Goal: Task Accomplishment & Management: Complete application form

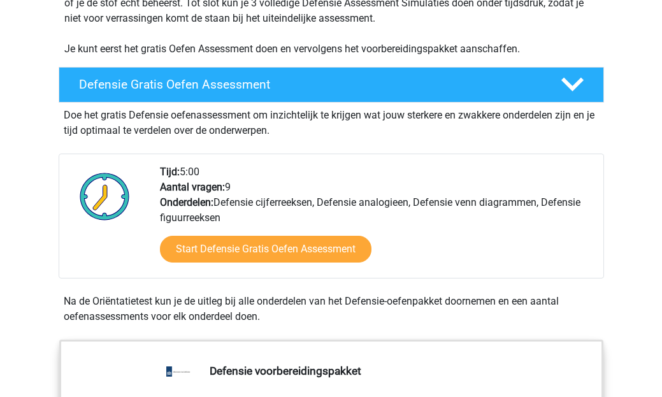
scroll to position [289, 0]
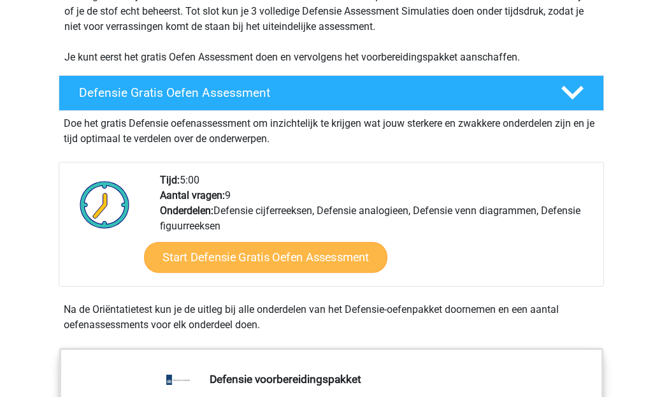
click at [341, 251] on link "Start Defensie Gratis Oefen Assessment" at bounding box center [265, 257] width 243 height 31
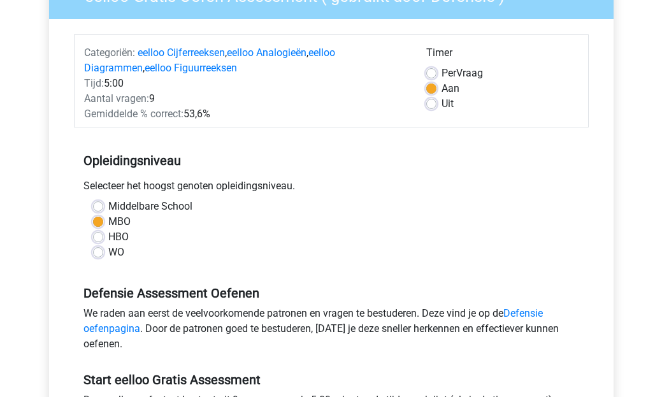
scroll to position [134, 0]
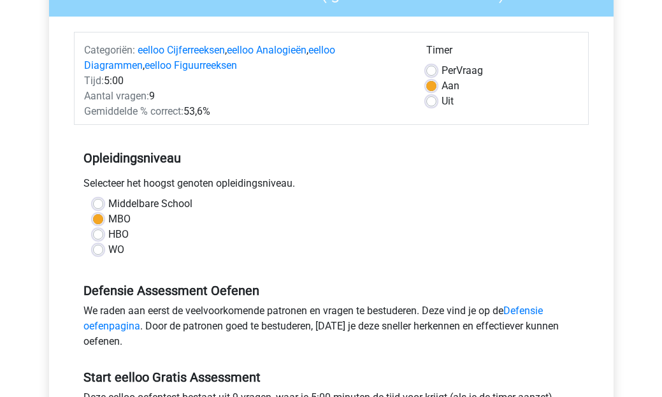
click at [441, 73] on label "Per Vraag" at bounding box center [461, 70] width 41 height 15
click at [432, 73] on input "Per Vraag" at bounding box center [431, 69] width 10 height 13
radio input "true"
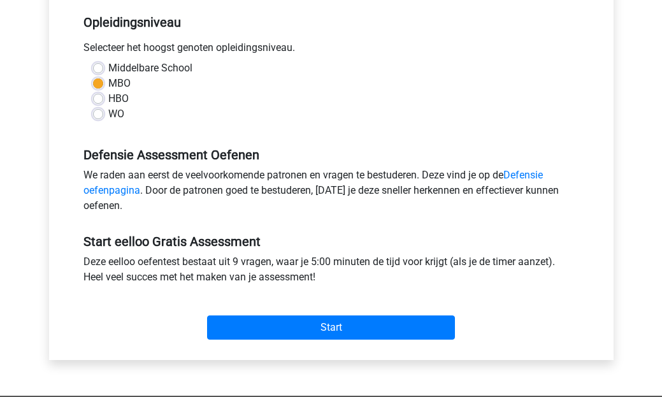
scroll to position [272, 0]
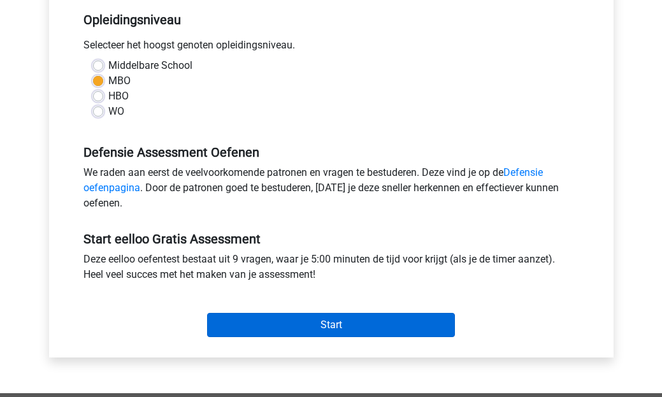
click at [239, 325] on input "Start" at bounding box center [331, 325] width 248 height 24
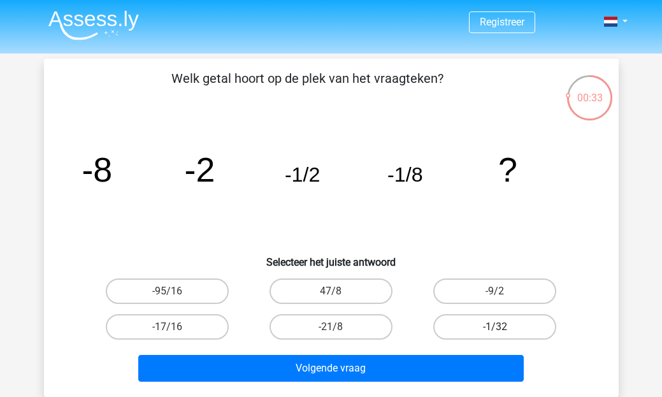
click at [501, 320] on label "-1/32" at bounding box center [494, 326] width 123 height 25
click at [501, 327] on input "-1/32" at bounding box center [499, 331] width 8 height 8
radio input "true"
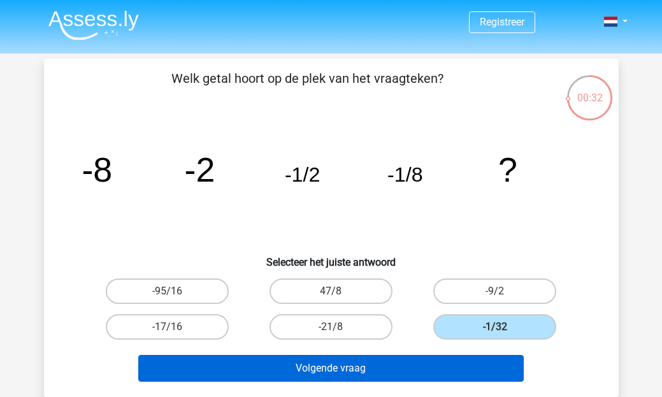
click at [471, 363] on button "Volgende vraag" at bounding box center [330, 368] width 385 height 27
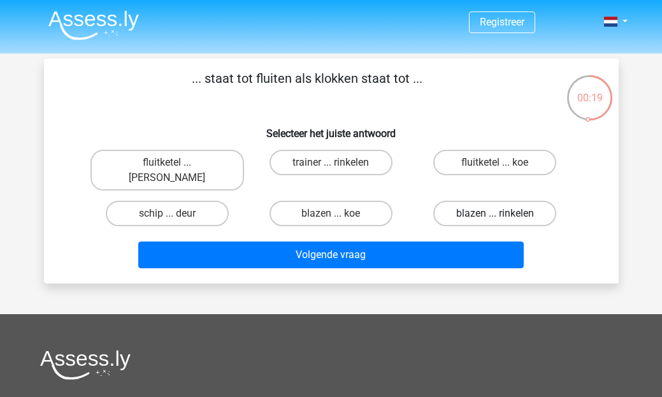
click at [487, 201] on label "blazen ... rinkelen" at bounding box center [494, 213] width 123 height 25
click at [495, 213] on input "blazen ... rinkelen" at bounding box center [499, 217] width 8 height 8
radio input "true"
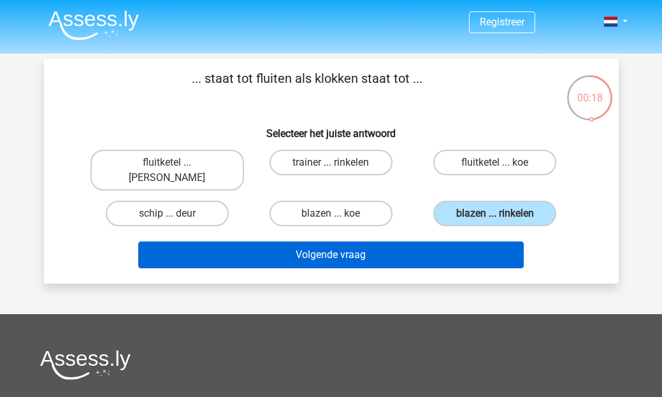
click at [457, 243] on button "Volgende vraag" at bounding box center [330, 254] width 385 height 27
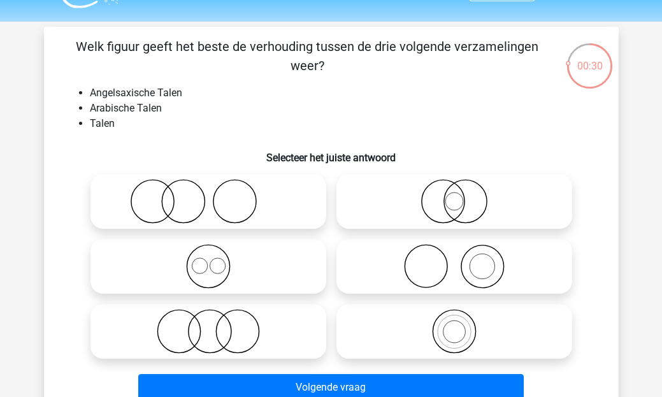
scroll to position [41, 0]
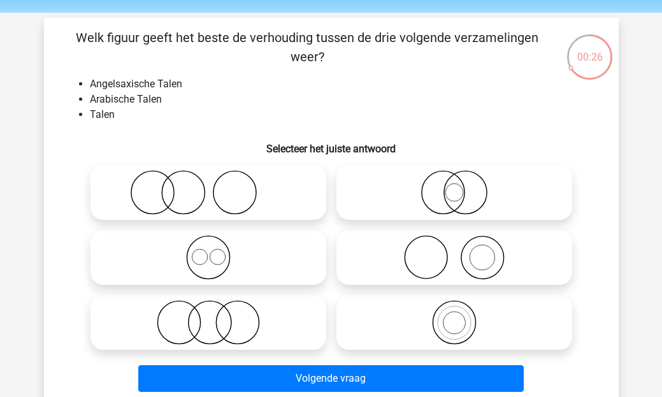
click at [411, 258] on icon at bounding box center [453, 257] width 225 height 45
click at [454, 251] on input "radio" at bounding box center [458, 247] width 8 height 8
radio input "true"
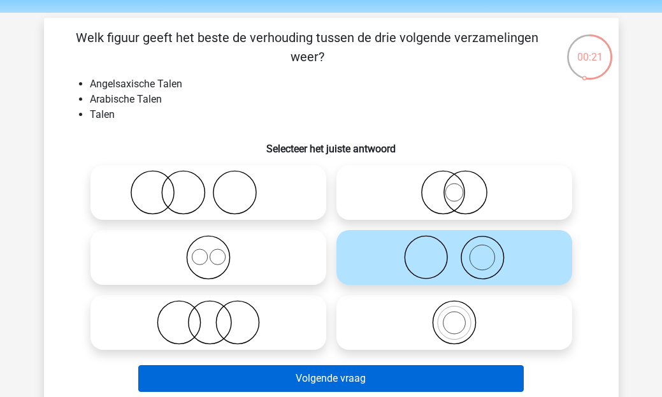
click at [361, 376] on button "Volgende vraag" at bounding box center [330, 378] width 385 height 27
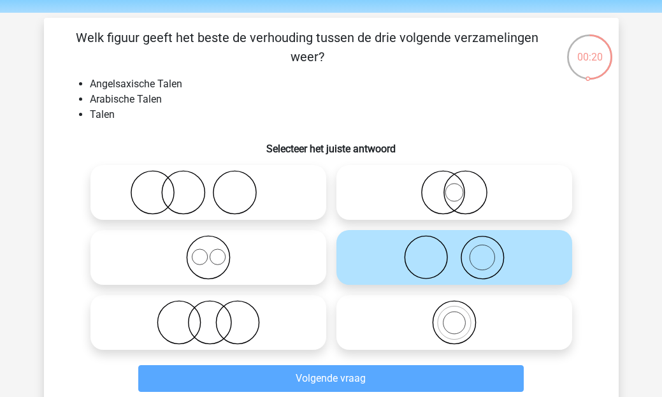
scroll to position [59, 0]
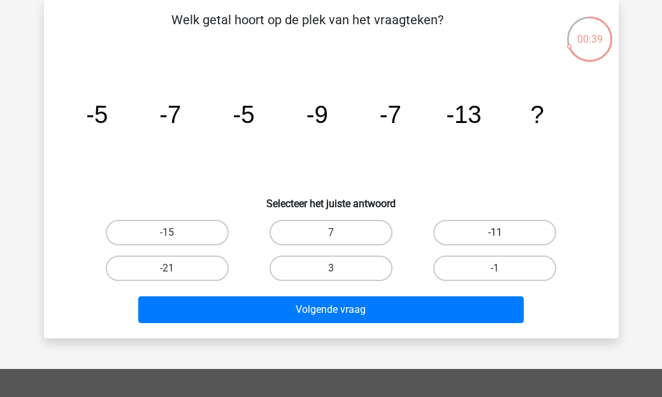
click at [480, 236] on label "-11" at bounding box center [494, 232] width 123 height 25
click at [495, 236] on input "-11" at bounding box center [499, 236] width 8 height 8
radio input "true"
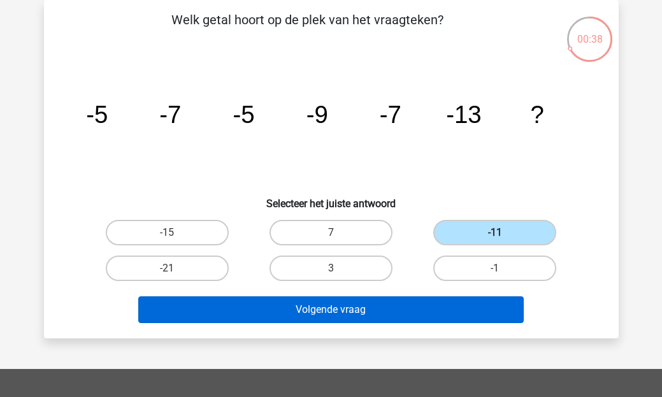
click at [439, 311] on button "Volgende vraag" at bounding box center [330, 309] width 385 height 27
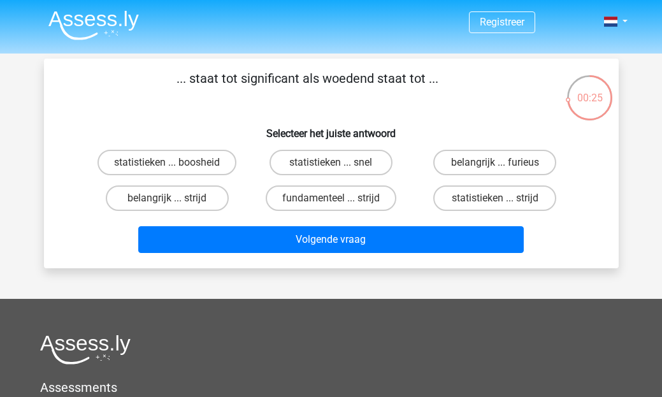
scroll to position [0, 0]
click at [227, 162] on label "statistieken ... boosheid" at bounding box center [166, 162] width 139 height 25
click at [175, 162] on input "statistieken ... boosheid" at bounding box center [171, 166] width 8 height 8
radio input "true"
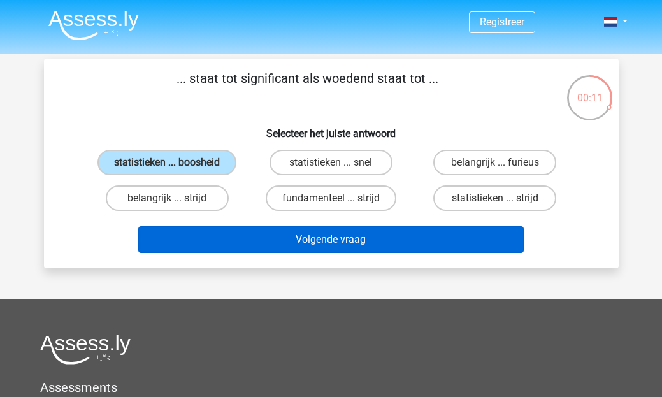
click at [304, 253] on button "Volgende vraag" at bounding box center [330, 239] width 385 height 27
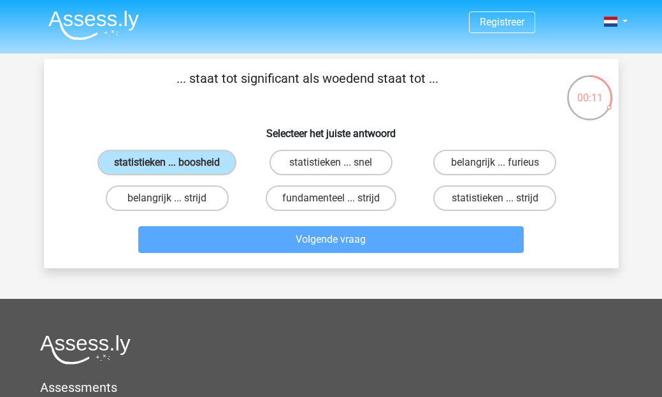
scroll to position [59, 0]
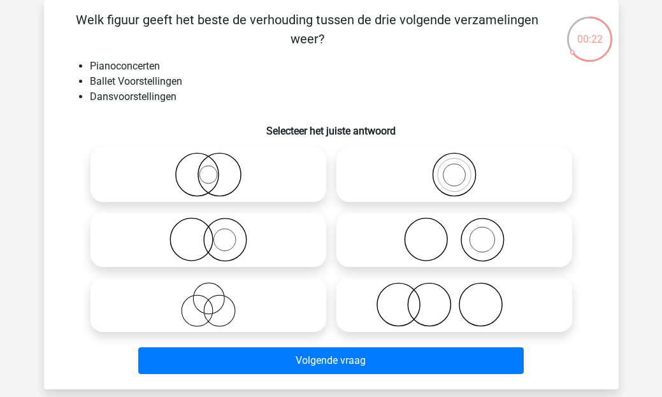
click at [404, 229] on icon at bounding box center [453, 239] width 225 height 45
click at [454, 229] on input "radio" at bounding box center [458, 229] width 8 height 8
radio input "true"
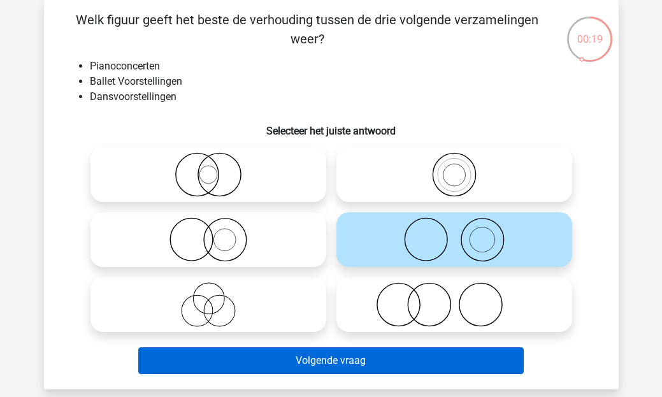
click at [373, 360] on button "Volgende vraag" at bounding box center [330, 360] width 385 height 27
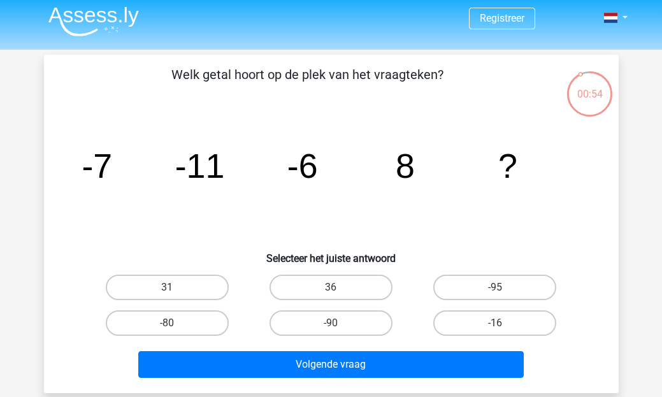
scroll to position [3, 0]
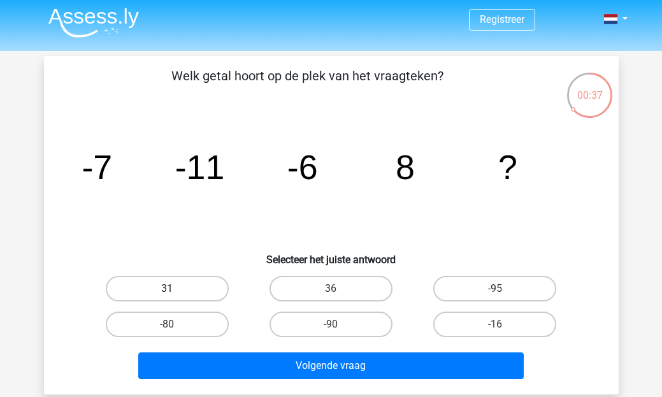
click at [206, 287] on label "31" at bounding box center [167, 288] width 123 height 25
click at [175, 289] on input "31" at bounding box center [171, 293] width 8 height 8
radio input "true"
click at [462, 317] on label "-16" at bounding box center [494, 323] width 123 height 25
click at [495, 324] on input "-16" at bounding box center [499, 328] width 8 height 8
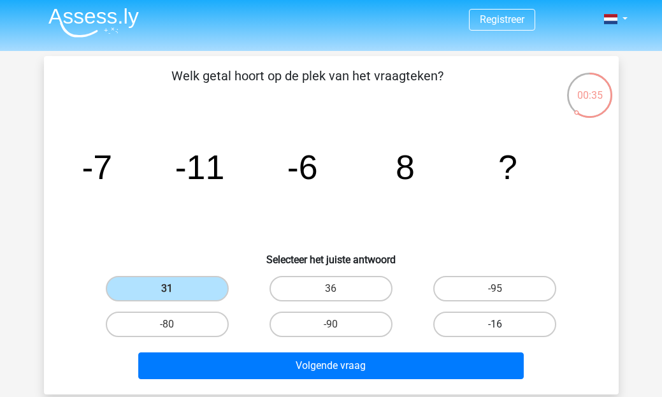
radio input "true"
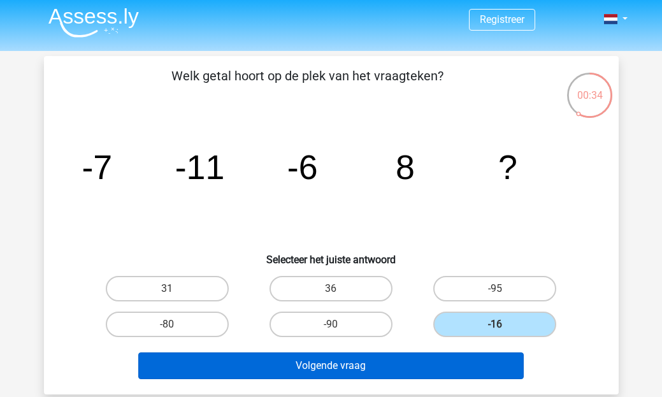
click at [432, 358] on button "Volgende vraag" at bounding box center [330, 365] width 385 height 27
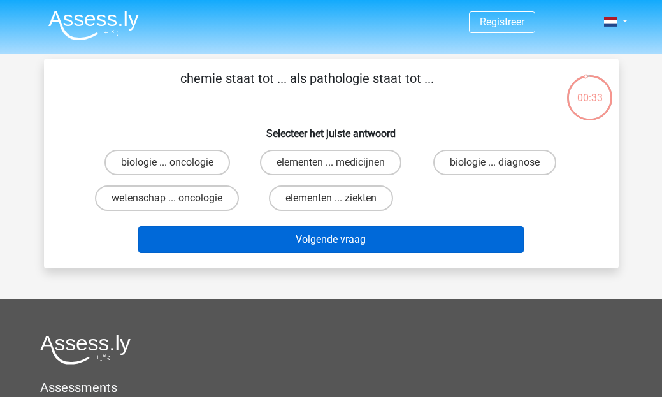
scroll to position [0, 0]
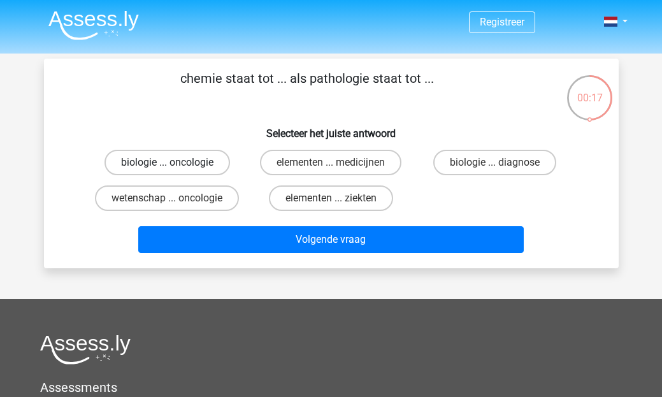
click at [196, 167] on label "biologie ... oncologie" at bounding box center [166, 162] width 125 height 25
click at [175, 167] on input "biologie ... oncologie" at bounding box center [171, 166] width 8 height 8
radio input "true"
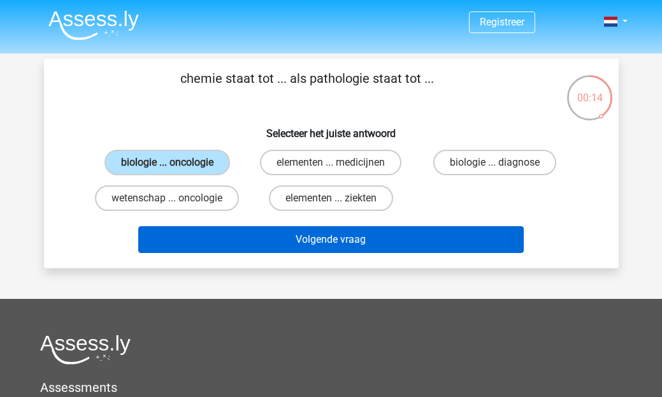
click at [250, 236] on button "Volgende vraag" at bounding box center [330, 239] width 385 height 27
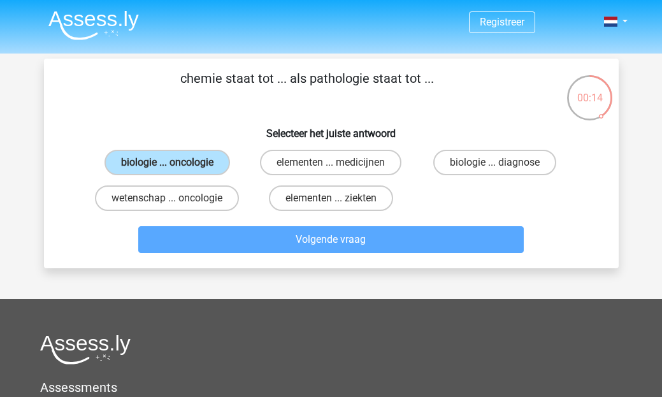
scroll to position [59, 0]
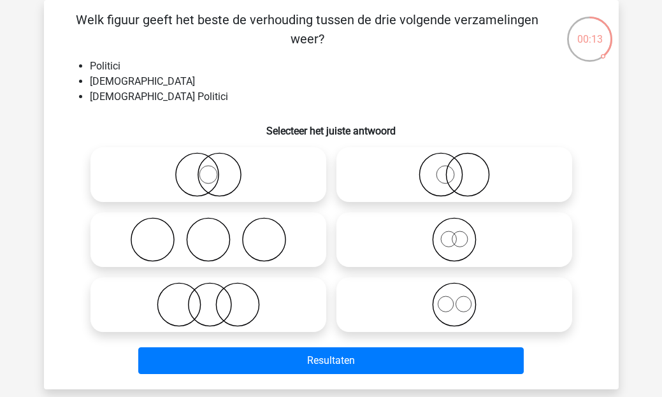
click at [440, 252] on icon at bounding box center [453, 239] width 225 height 45
click at [454, 233] on input "radio" at bounding box center [458, 229] width 8 height 8
radio input "true"
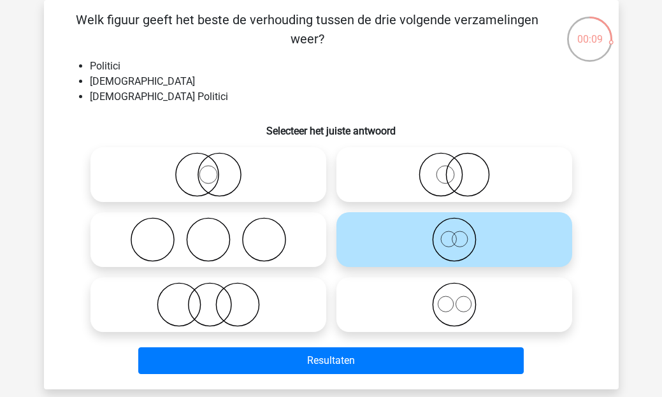
click at [246, 243] on icon at bounding box center [208, 239] width 225 height 45
click at [217, 233] on input "radio" at bounding box center [212, 229] width 8 height 8
radio input "true"
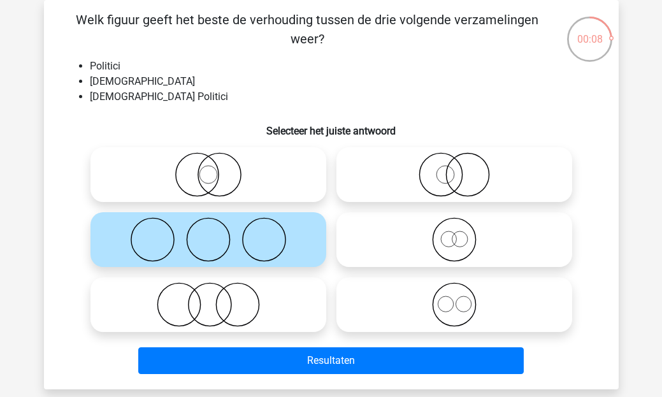
click at [380, 246] on icon at bounding box center [453, 239] width 225 height 45
click at [454, 233] on input "radio" at bounding box center [458, 229] width 8 height 8
radio input "true"
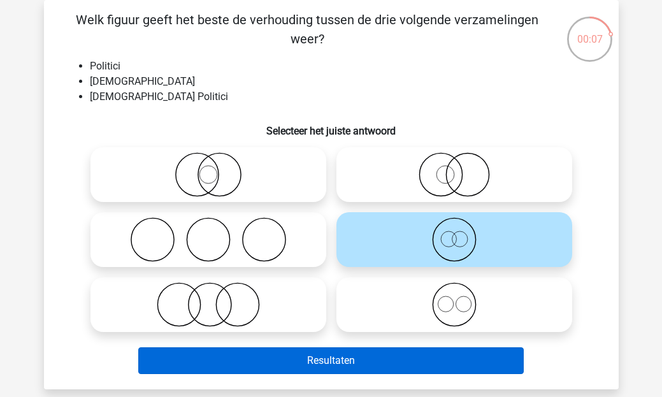
click at [346, 368] on button "Resultaten" at bounding box center [330, 360] width 385 height 27
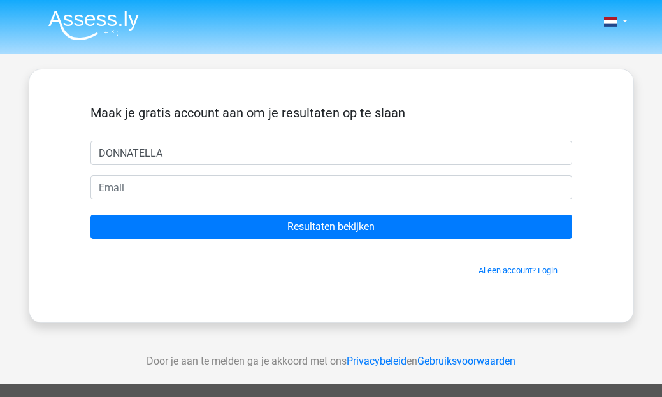
type input "DONNATELLA"
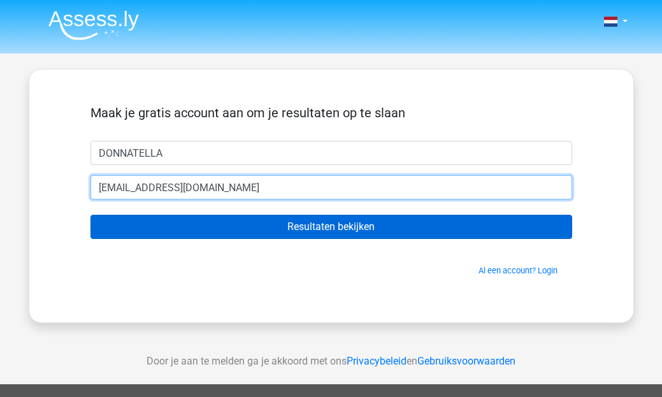
type input "[EMAIL_ADDRESS][DOMAIN_NAME]"
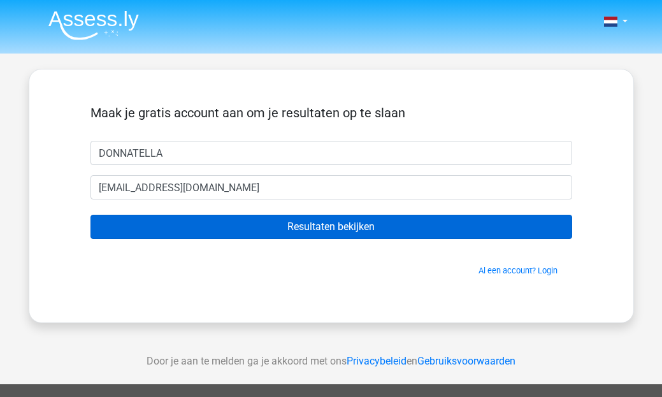
click at [324, 223] on input "Resultaten bekijken" at bounding box center [330, 227] width 481 height 24
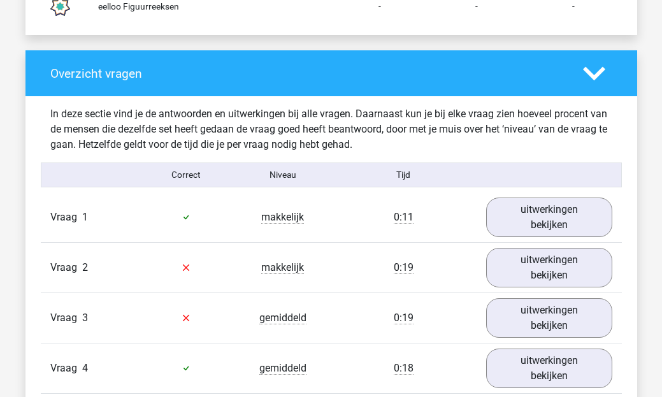
scroll to position [1244, 0]
click at [538, 219] on link "uitwerkingen bekijken" at bounding box center [548, 216] width 145 height 45
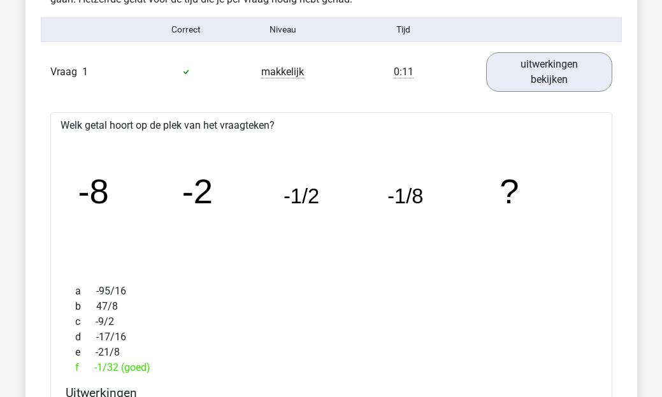
scroll to position [1387, 0]
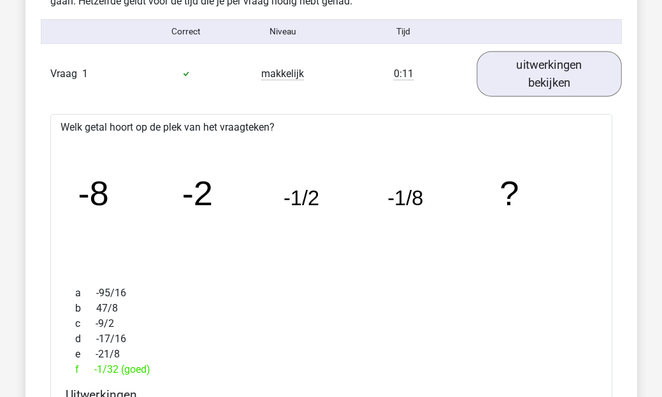
click at [548, 71] on link "uitwerkingen bekijken" at bounding box center [548, 73] width 145 height 45
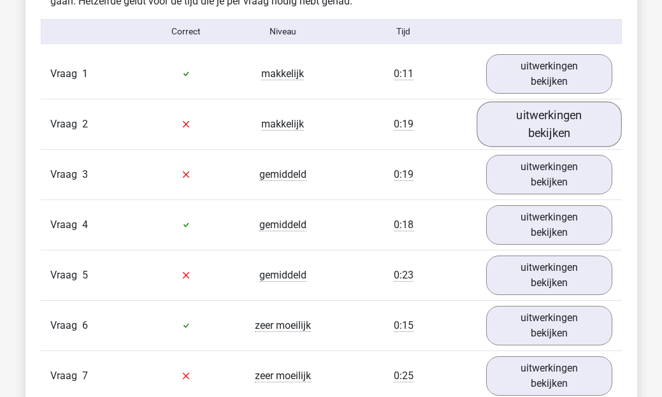
click at [552, 117] on link "uitwerkingen bekijken" at bounding box center [548, 123] width 145 height 45
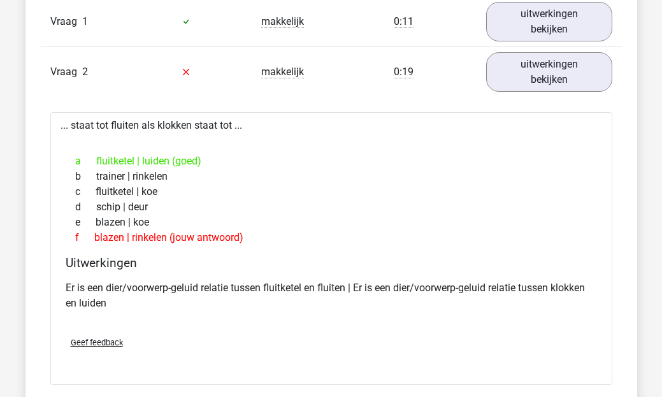
scroll to position [1440, 0]
click at [553, 83] on link "uitwerkingen bekijken" at bounding box center [548, 70] width 145 height 45
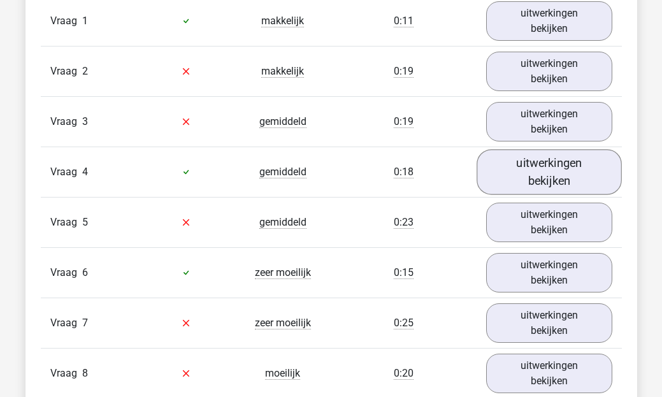
click at [580, 171] on link "uitwerkingen bekijken" at bounding box center [548, 171] width 145 height 45
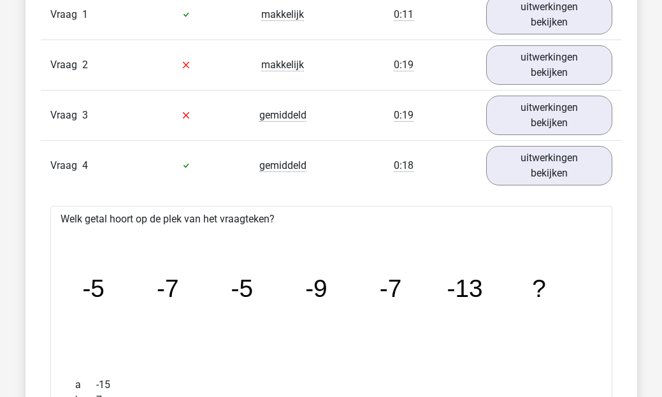
scroll to position [1442, 0]
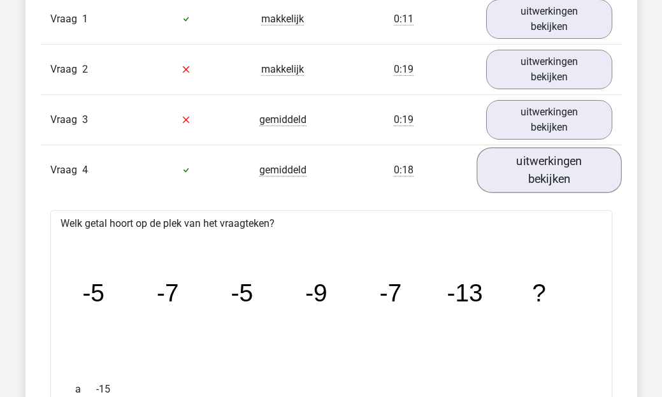
click at [580, 171] on link "uitwerkingen bekijken" at bounding box center [548, 169] width 145 height 45
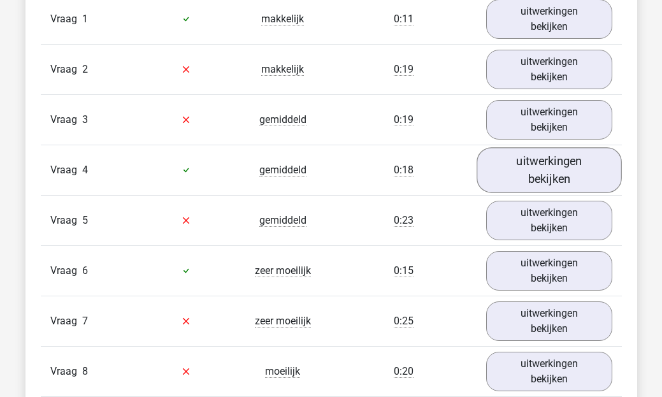
click at [580, 171] on link "uitwerkingen bekijken" at bounding box center [548, 169] width 145 height 45
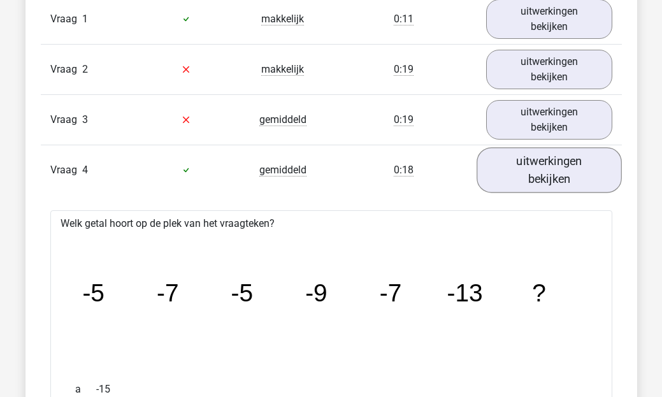
click at [580, 171] on link "uitwerkingen bekijken" at bounding box center [548, 169] width 145 height 45
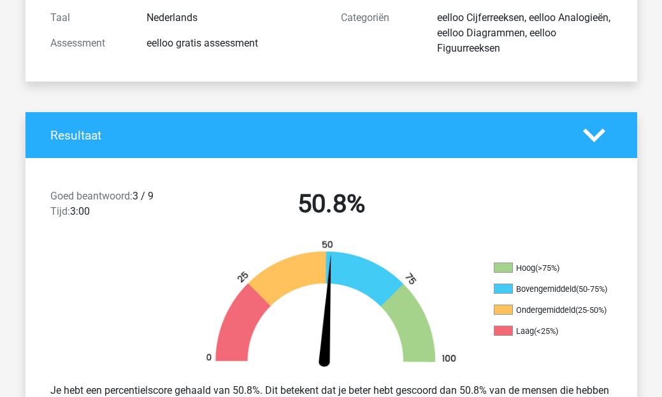
scroll to position [153, 0]
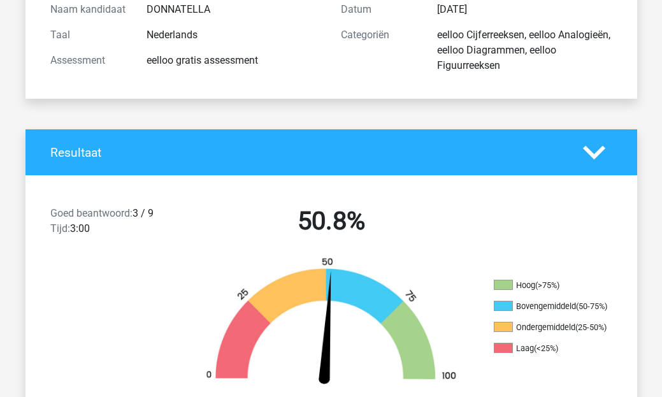
click at [598, 144] on icon at bounding box center [594, 152] width 22 height 22
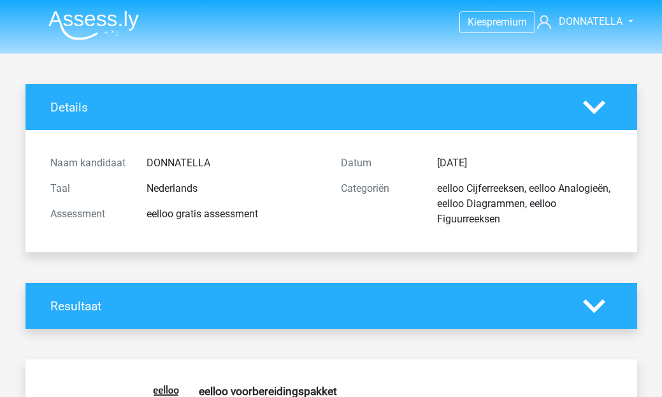
scroll to position [0, 0]
click at [596, 23] on span "DONNATELLA" at bounding box center [591, 21] width 64 height 12
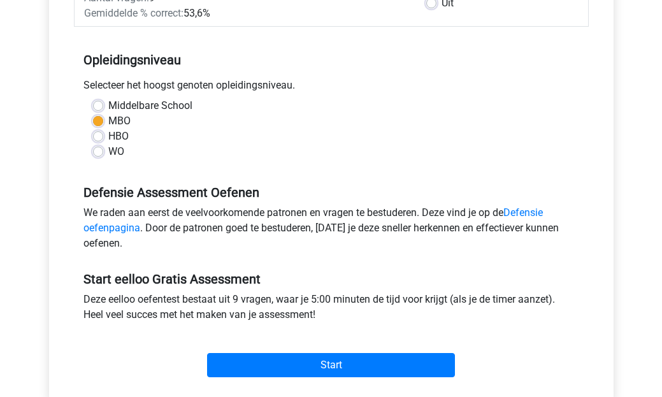
scroll to position [230, 0]
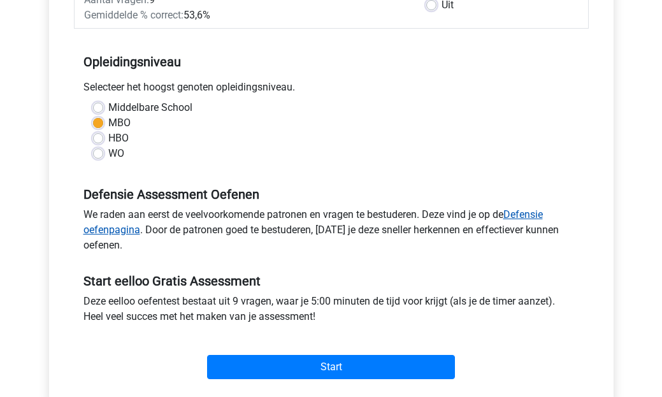
click at [535, 213] on link "Defensie oefenpagina" at bounding box center [312, 221] width 459 height 27
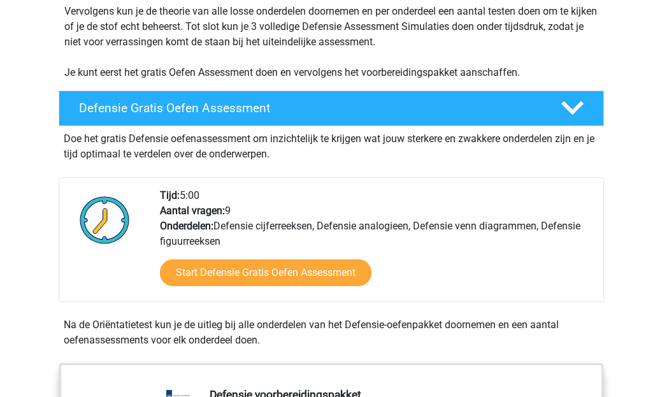
scroll to position [274, 0]
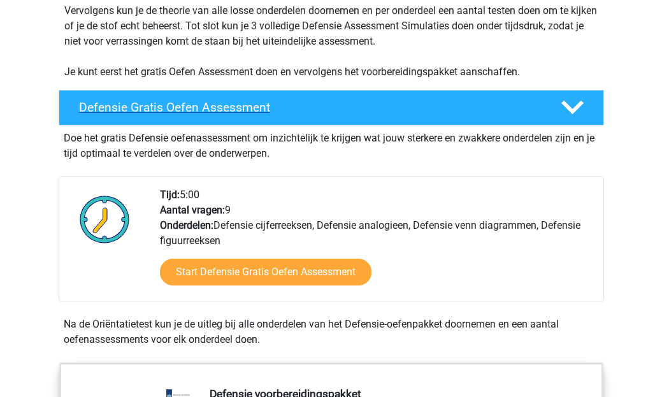
click at [576, 107] on polygon at bounding box center [572, 108] width 22 height 14
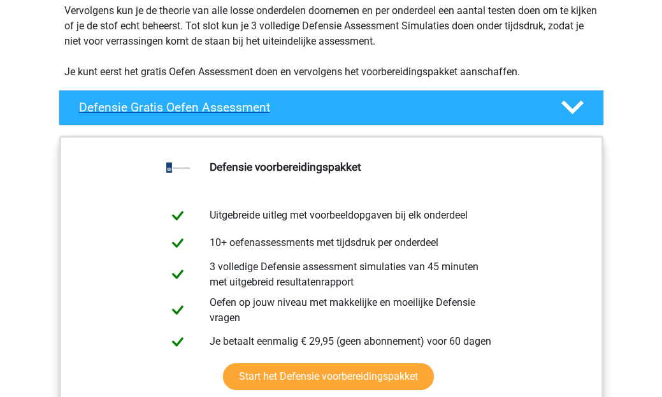
click at [576, 107] on polygon at bounding box center [572, 108] width 22 height 14
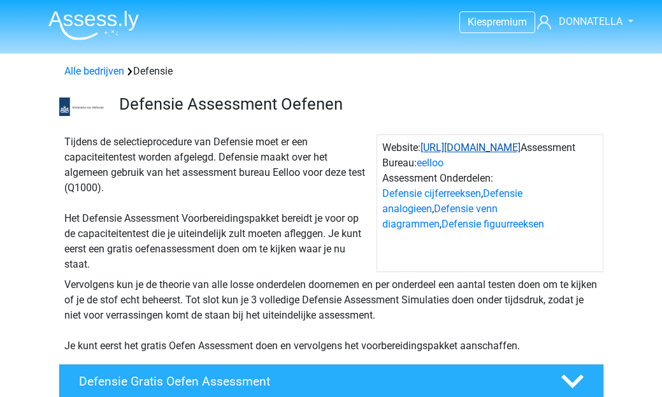
scroll to position [0, 0]
click at [516, 146] on link "[URL][DOMAIN_NAME]" at bounding box center [470, 147] width 100 height 12
